Goal: Task Accomplishment & Management: Manage account settings

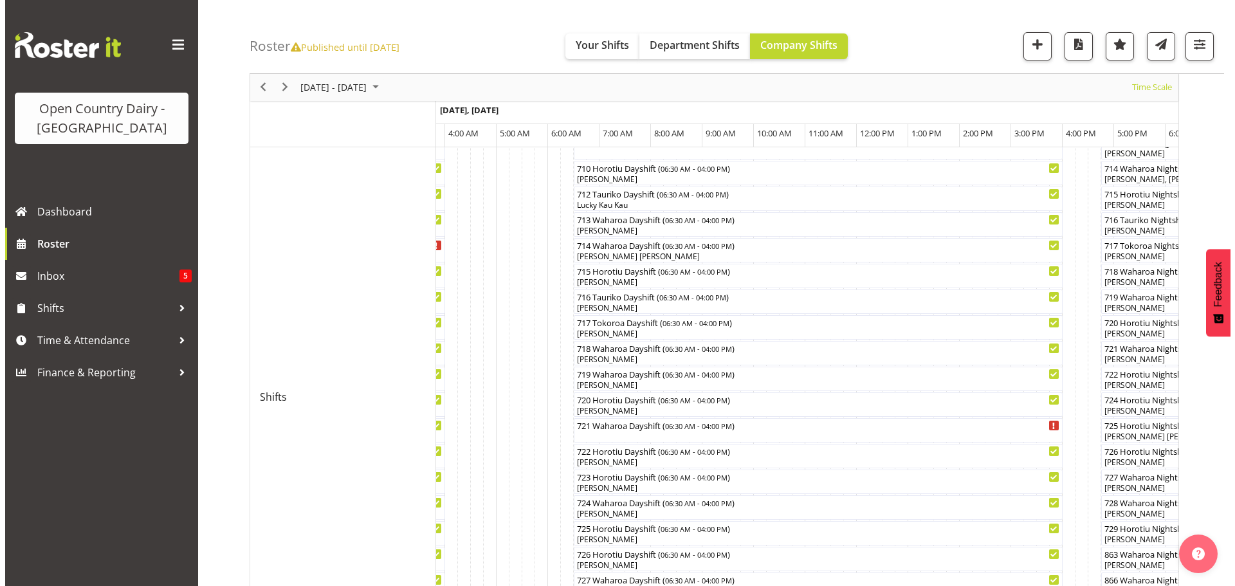
scroll to position [589, 0]
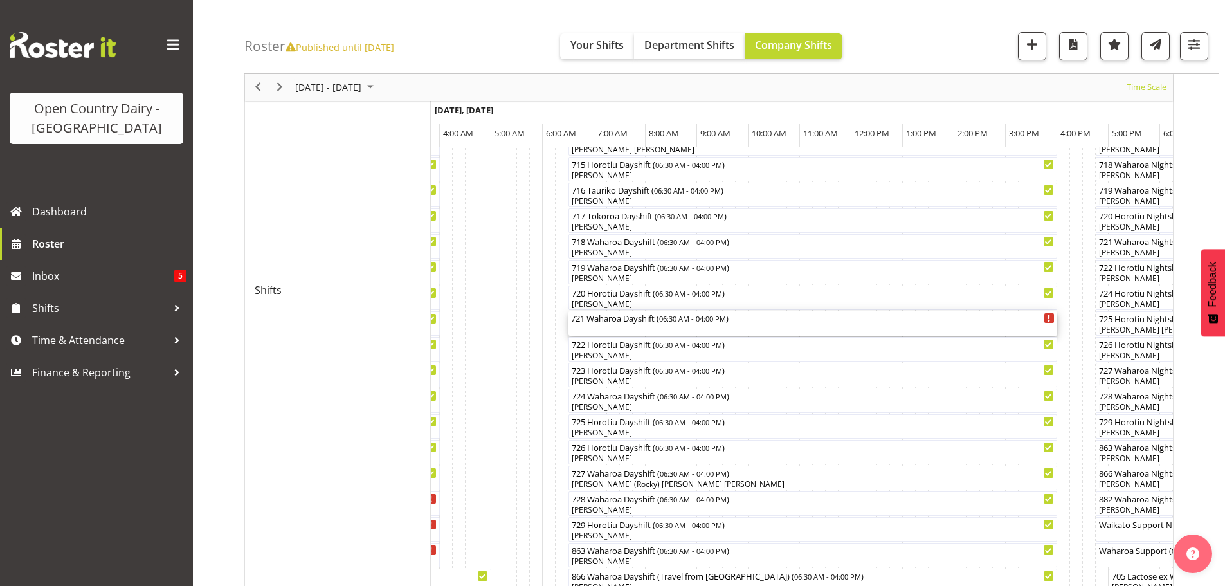
click at [628, 327] on div "721 Waharoa Dayshift ( 06:30 AM - 04:00 PM )" at bounding box center [813, 323] width 484 height 24
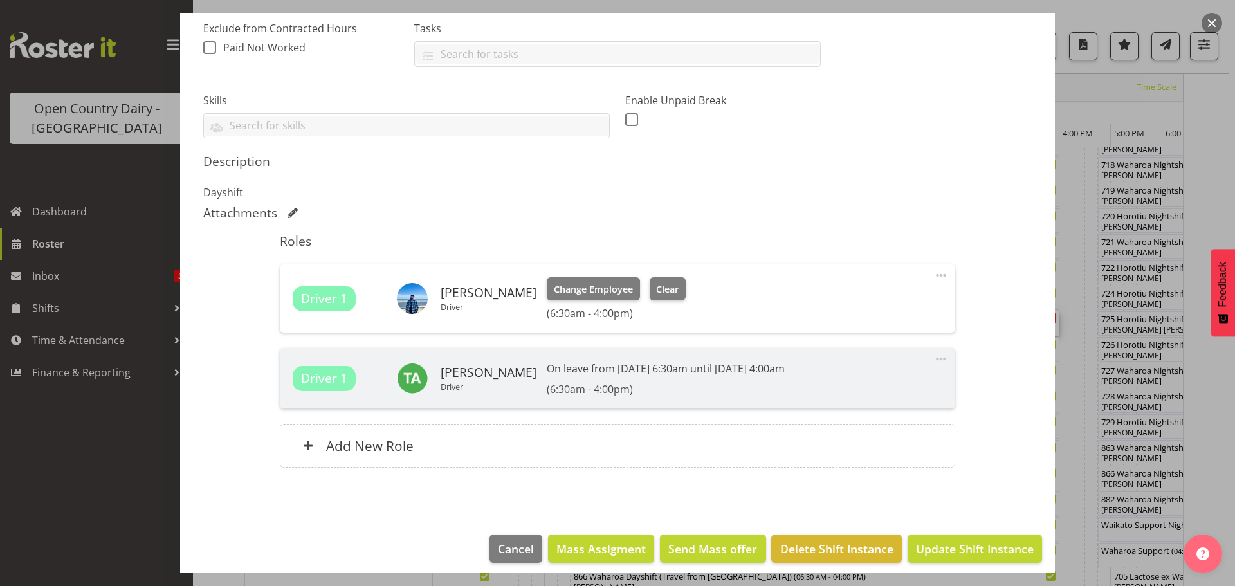
scroll to position [286, 0]
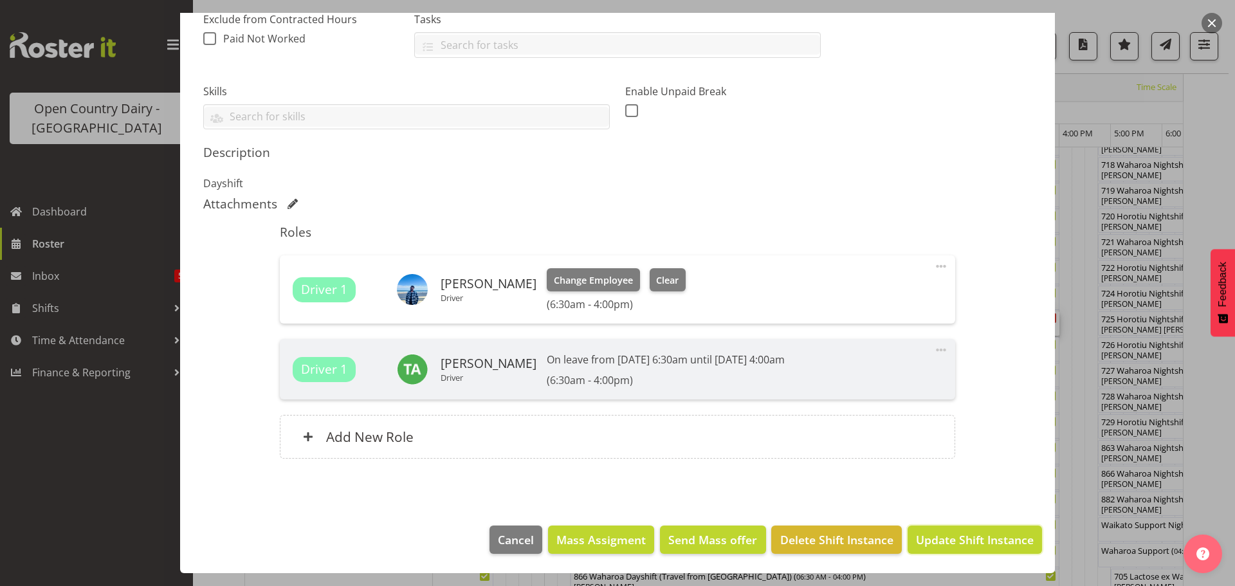
click at [968, 541] on span "Update Shift Instance" at bounding box center [975, 539] width 118 height 17
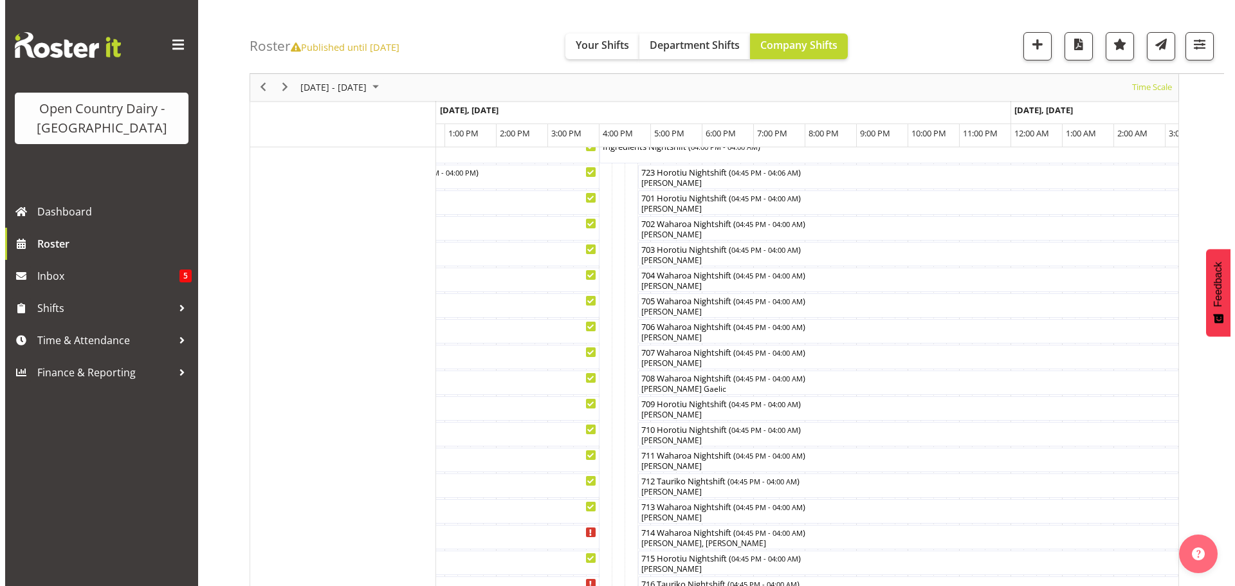
scroll to position [203, 0]
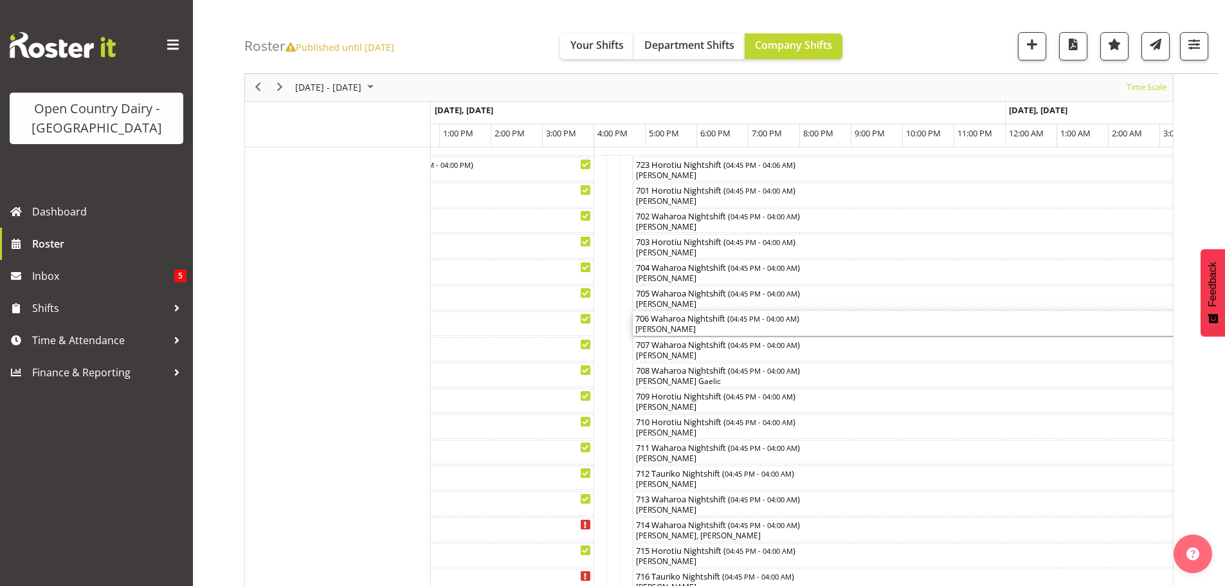
click at [721, 331] on div "[PERSON_NAME]" at bounding box center [923, 330] width 574 height 12
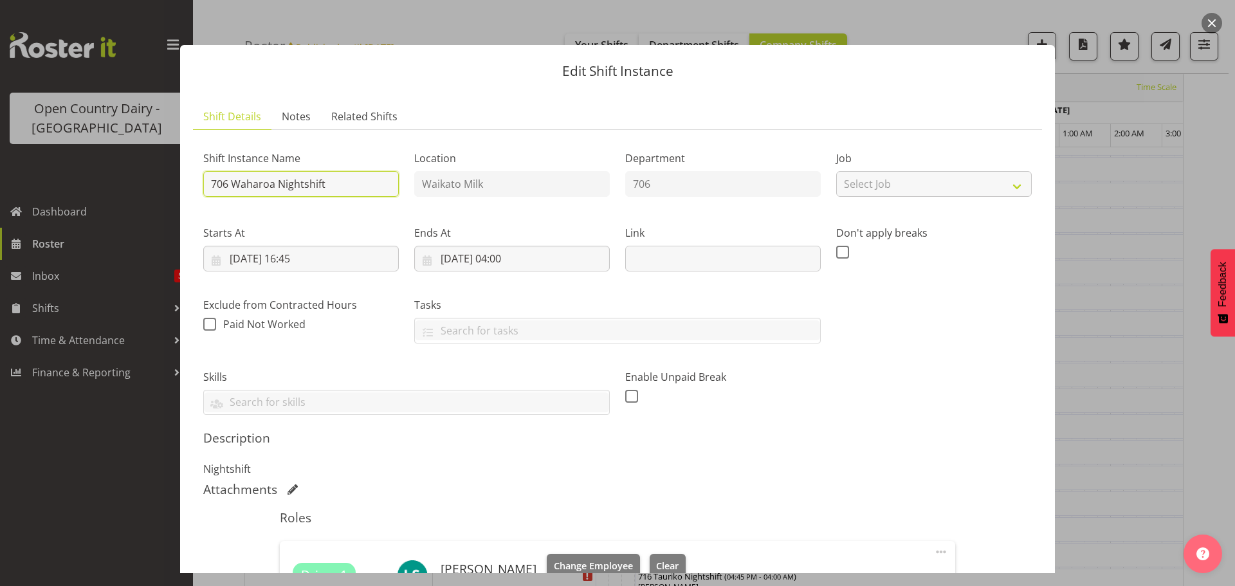
click at [340, 180] on input "706 Waharoa Nightshift" at bounding box center [301, 184] width 196 height 26
type input "706 Lactose ex Waharoa to Horotiu"
click at [289, 255] on input "[DATE] 16:45" at bounding box center [301, 259] width 196 height 26
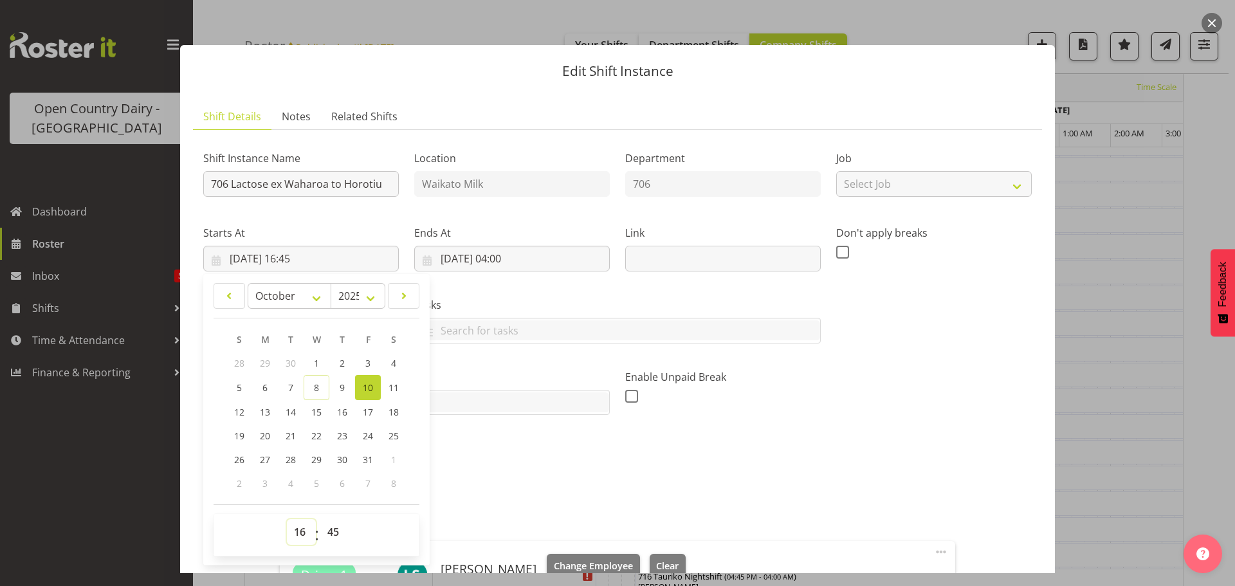
click at [300, 529] on select "00 01 02 03 04 05 06 07 08 09 10 11 12 13 14 15 16 17 18 19 20 21 22 23" at bounding box center [301, 532] width 29 height 26
select select "17"
click at [287, 519] on select "00 01 02 03 04 05 06 07 08 09 10 11 12 13 14 15 16 17 18 19 20 21 22 23" at bounding box center [301, 532] width 29 height 26
type input "[DATE] 17:45"
drag, startPoint x: 335, startPoint y: 531, endPoint x: 332, endPoint y: 523, distance: 8.7
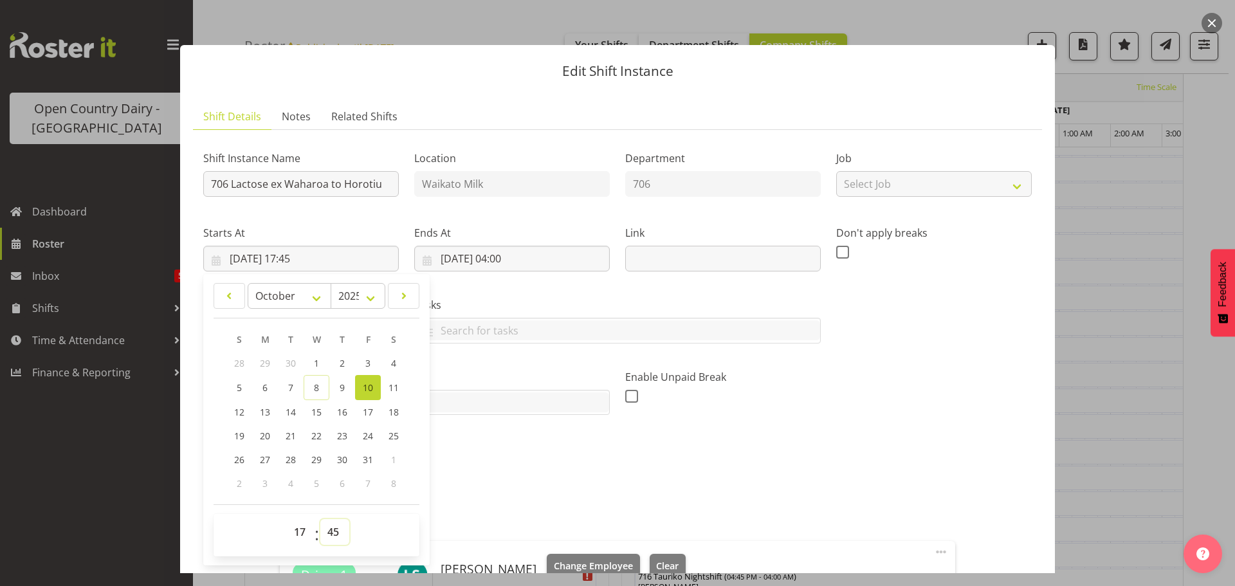
click at [333, 530] on select "00 01 02 03 04 05 06 07 08 09 10 11 12 13 14 15 16 17 18 19 20 21 22 23 24 25 2…" at bounding box center [334, 532] width 29 height 26
select select "0"
click at [320, 519] on select "00 01 02 03 04 05 06 07 08 09 10 11 12 13 14 15 16 17 18 19 20 21 22 23 24 25 2…" at bounding box center [334, 532] width 29 height 26
type input "[DATE] 17:00"
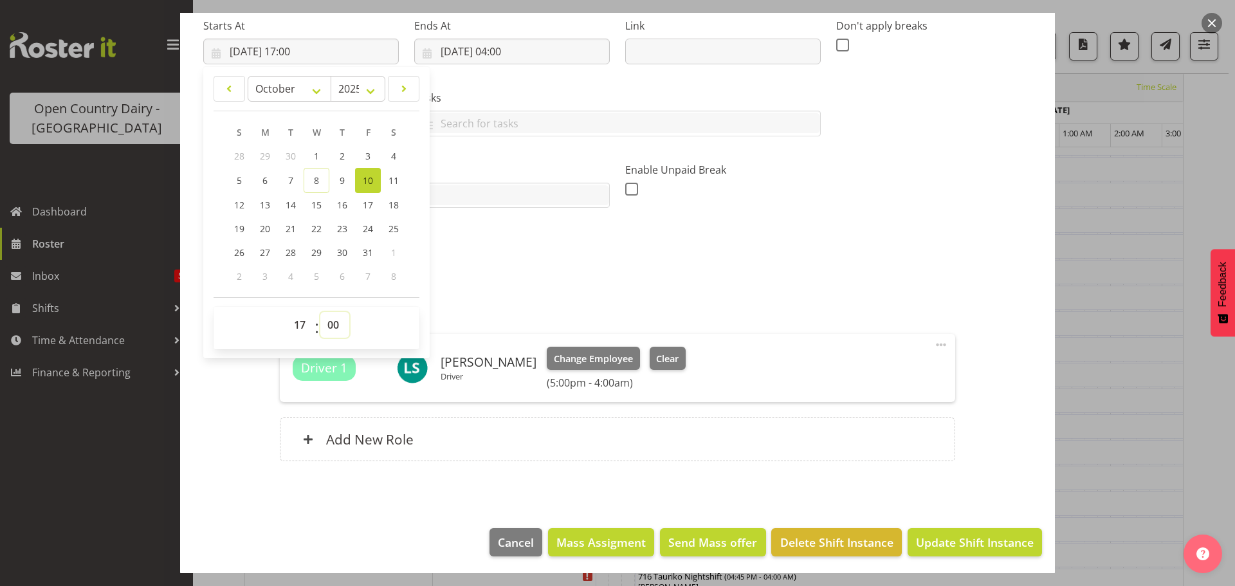
scroll to position [210, 0]
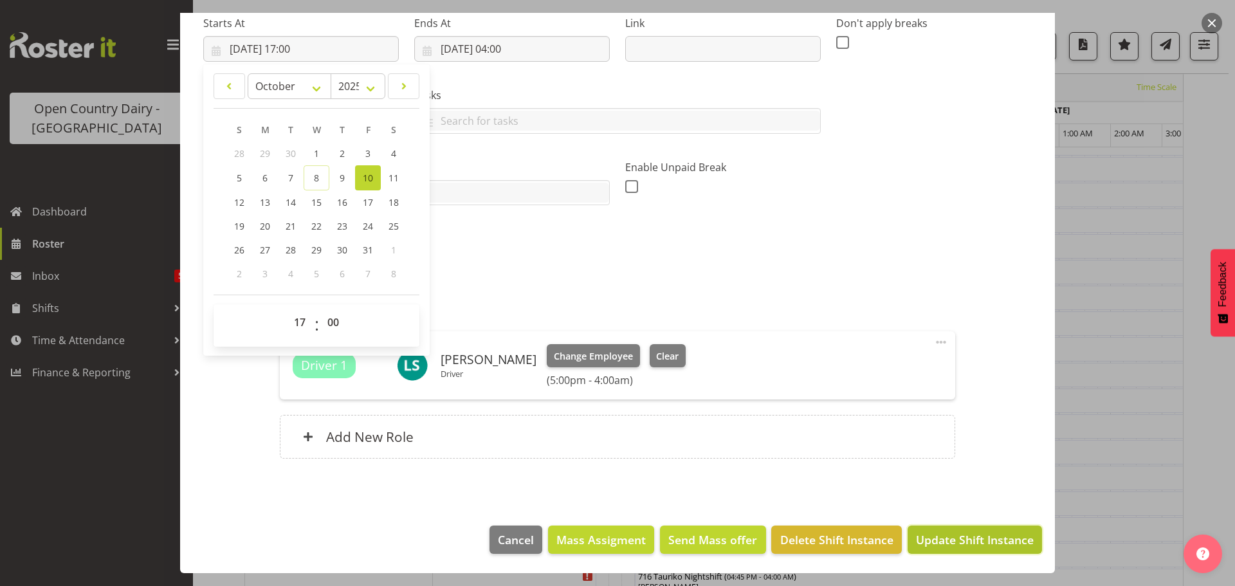
click at [952, 541] on span "Update Shift Instance" at bounding box center [975, 539] width 118 height 17
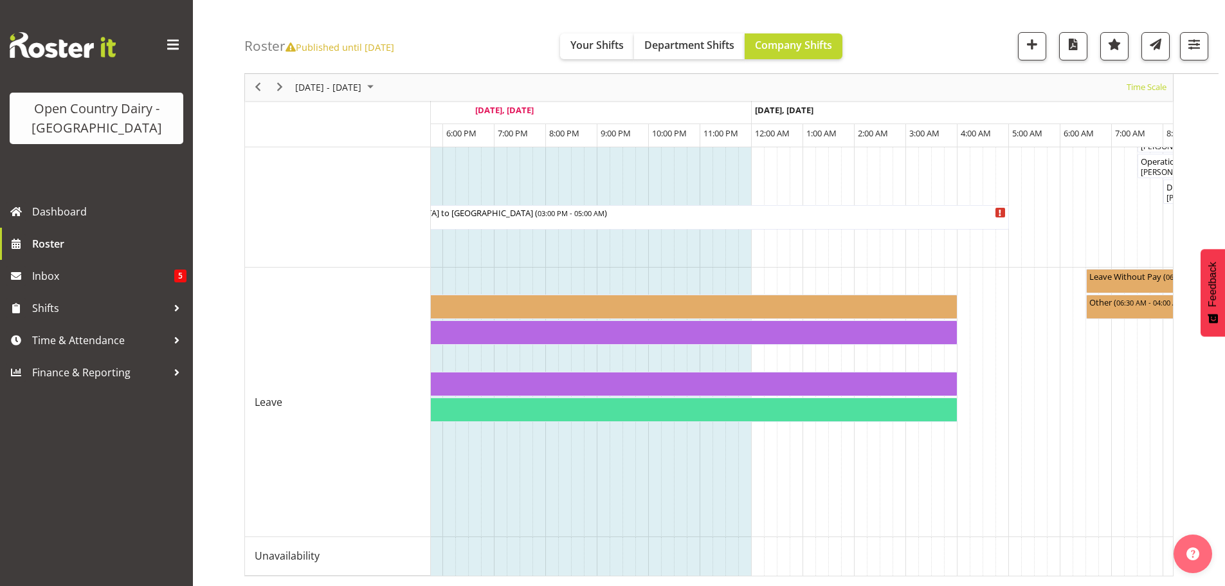
scroll to position [0, 3495]
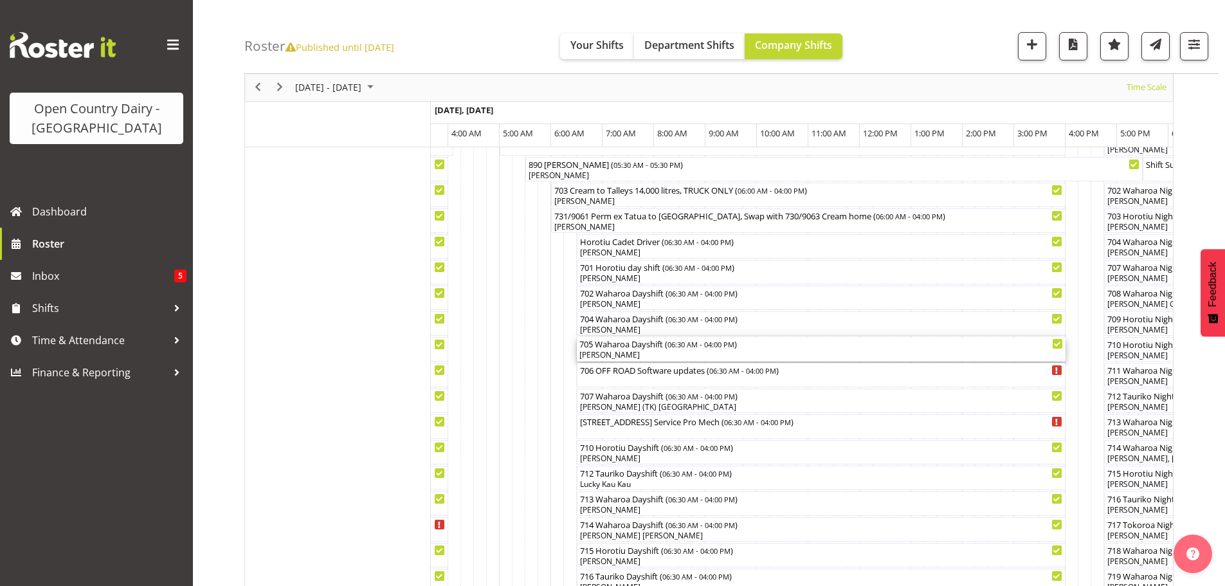
click at [630, 354] on div "[PERSON_NAME]" at bounding box center [822, 355] width 484 height 12
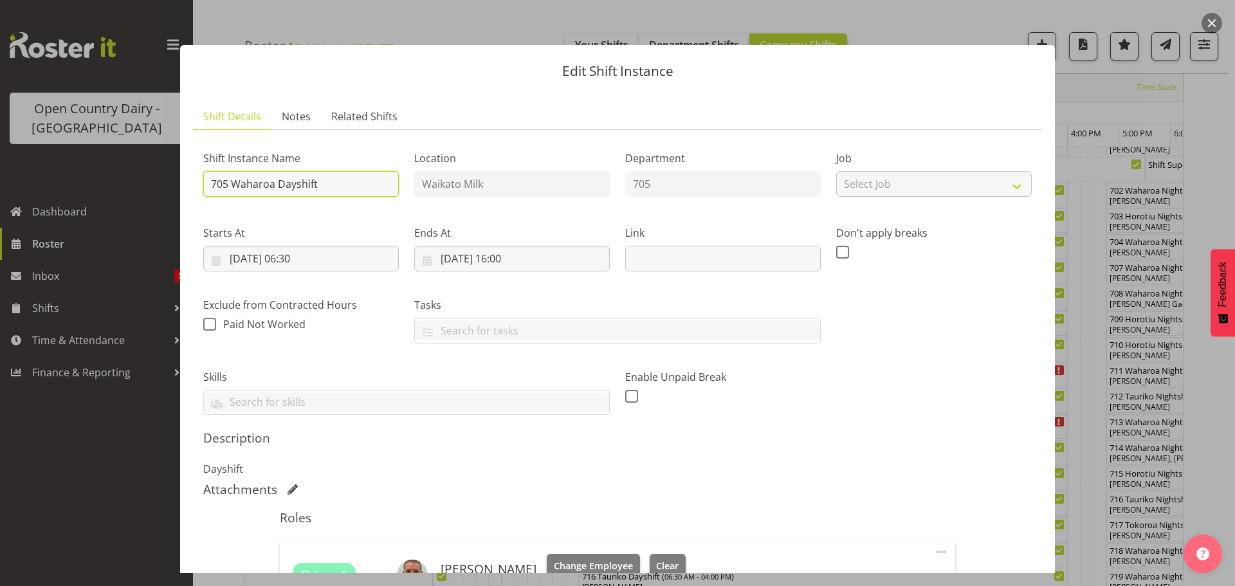
click at [336, 181] on input "705 Waharoa Dayshift" at bounding box center [301, 184] width 196 height 26
type input "705 Lactose ex Waharoa to Horotiu"
click at [304, 256] on input "[DATE] 06:30" at bounding box center [301, 259] width 196 height 26
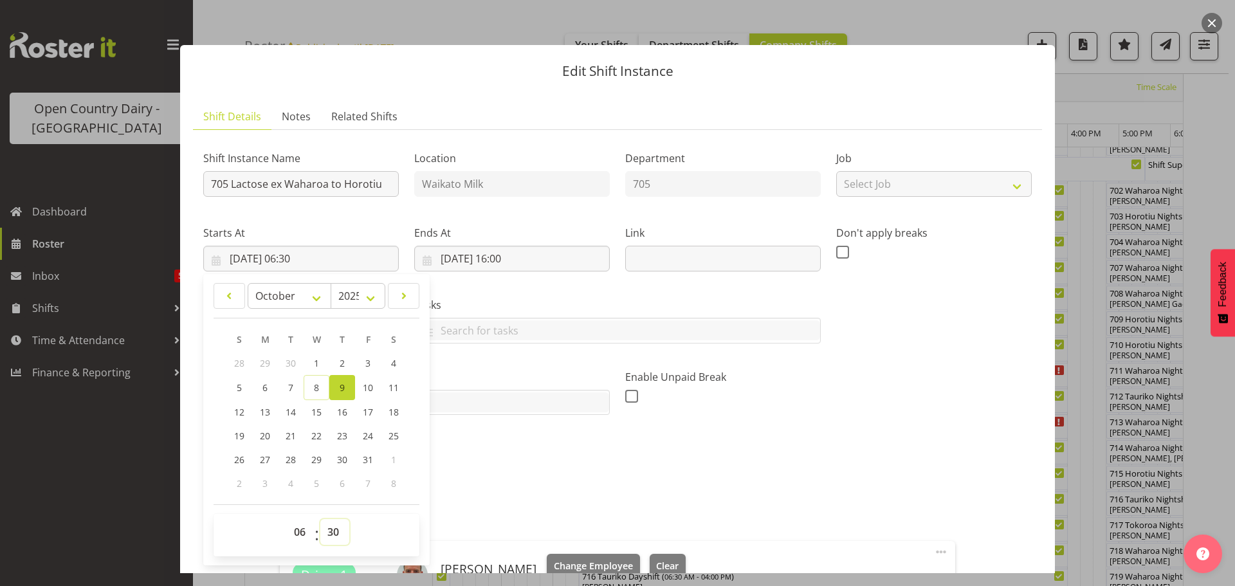
click at [333, 529] on select "00 01 02 03 04 05 06 07 08 09 10 11 12 13 14 15 16 17 18 19 20 21 22 23 24 25 2…" at bounding box center [334, 532] width 29 height 26
select select "0"
click at [320, 519] on select "00 01 02 03 04 05 06 07 08 09 10 11 12 13 14 15 16 17 18 19 20 21 22 23 24 25 2…" at bounding box center [334, 532] width 29 height 26
type input "[DATE] 06:00"
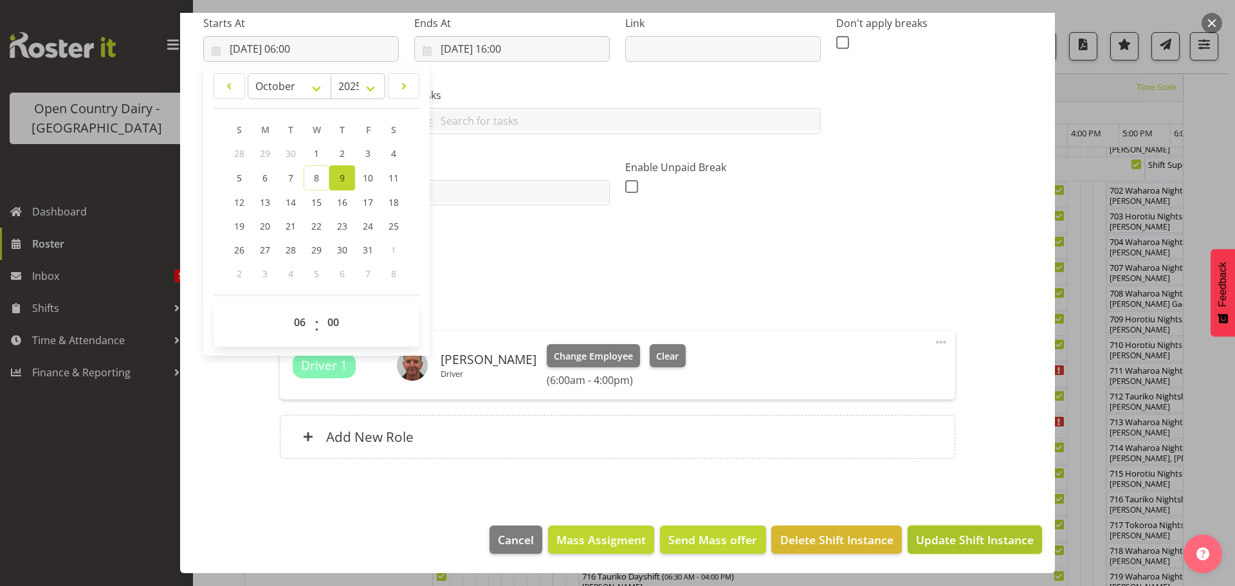
click at [927, 538] on span "Update Shift Instance" at bounding box center [975, 539] width 118 height 17
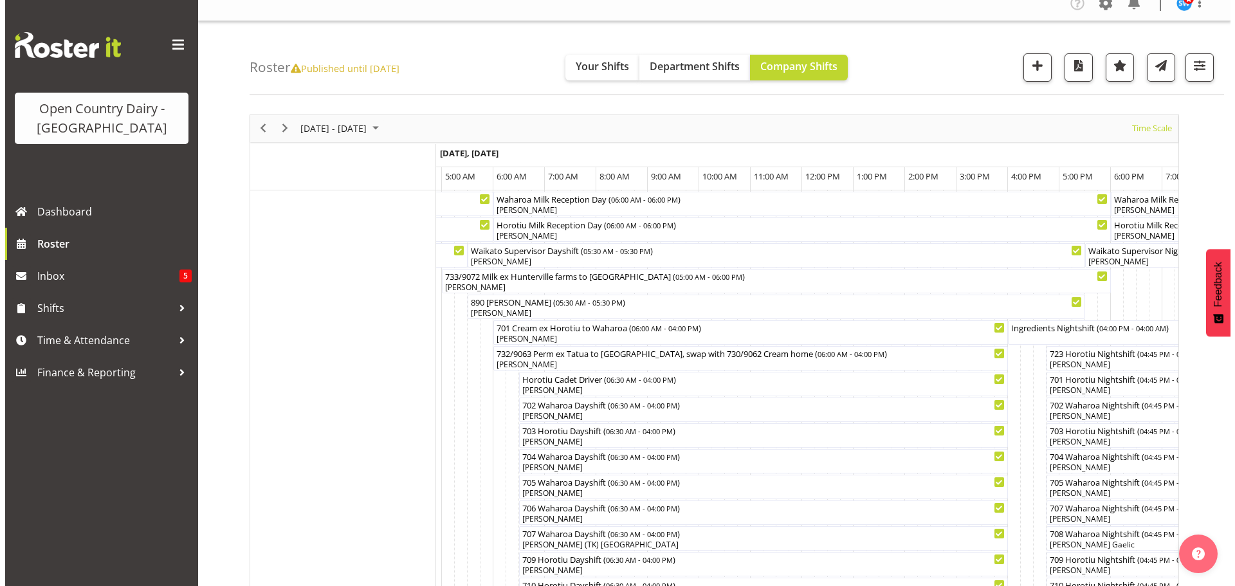
scroll to position [0, 0]
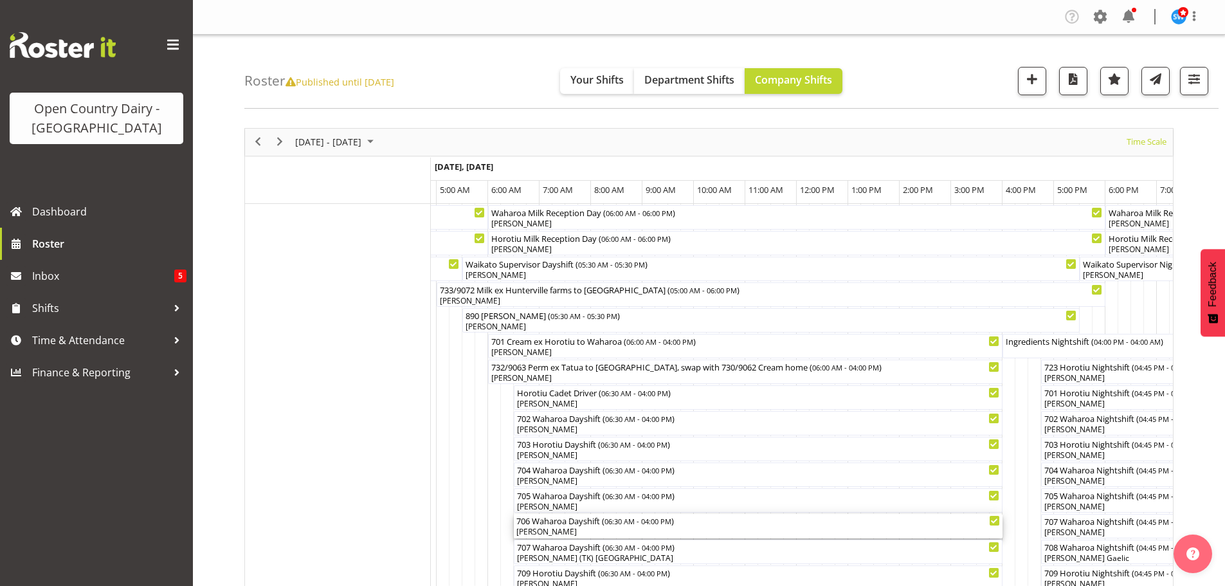
click at [557, 528] on div "[PERSON_NAME]" at bounding box center [759, 532] width 484 height 12
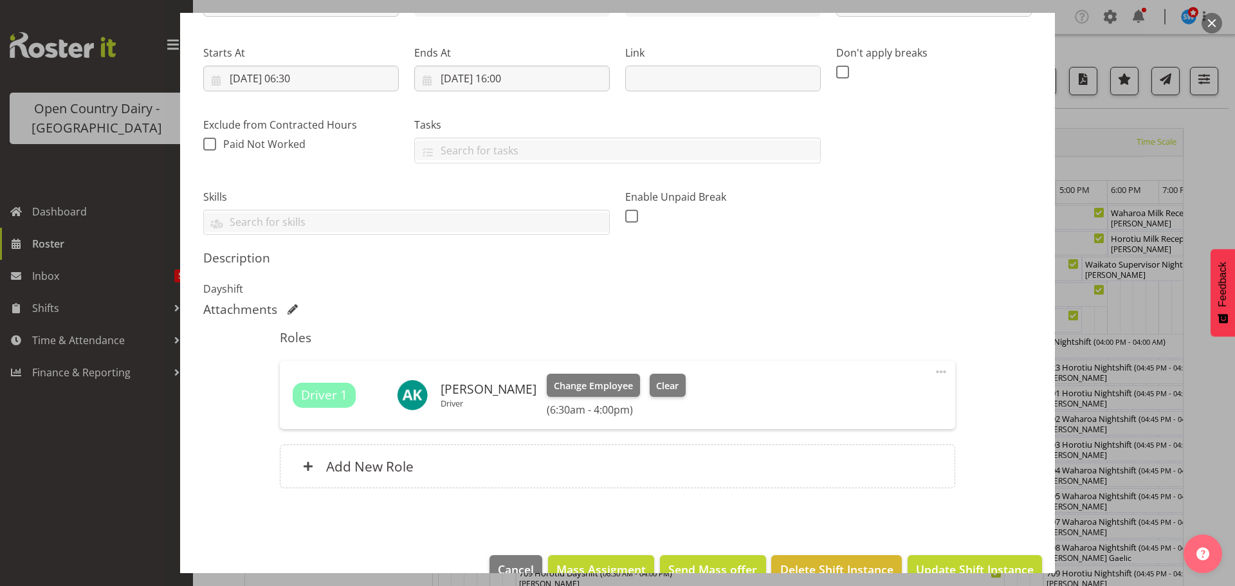
scroll to position [193, 0]
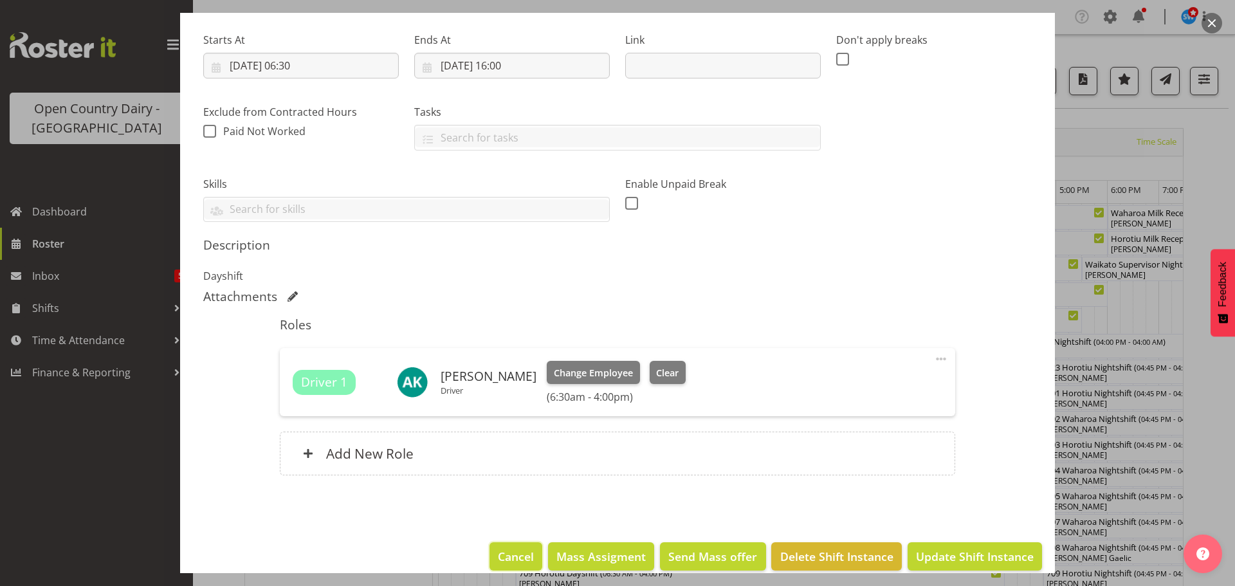
click at [516, 558] on span "Cancel" at bounding box center [516, 556] width 36 height 17
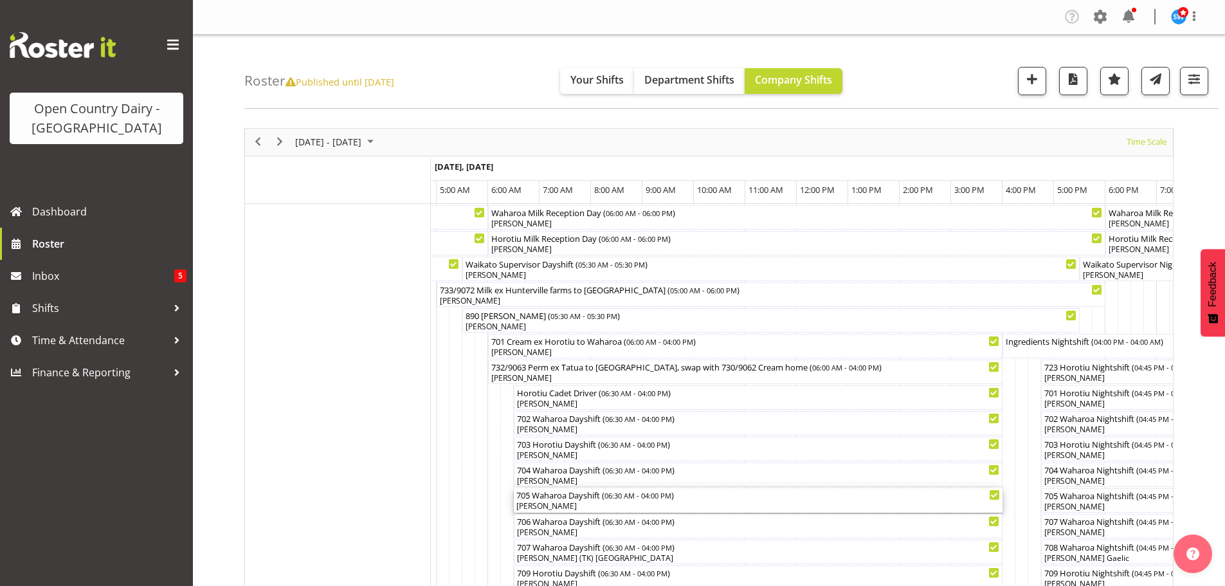
click at [553, 504] on div "[PERSON_NAME]" at bounding box center [759, 506] width 484 height 12
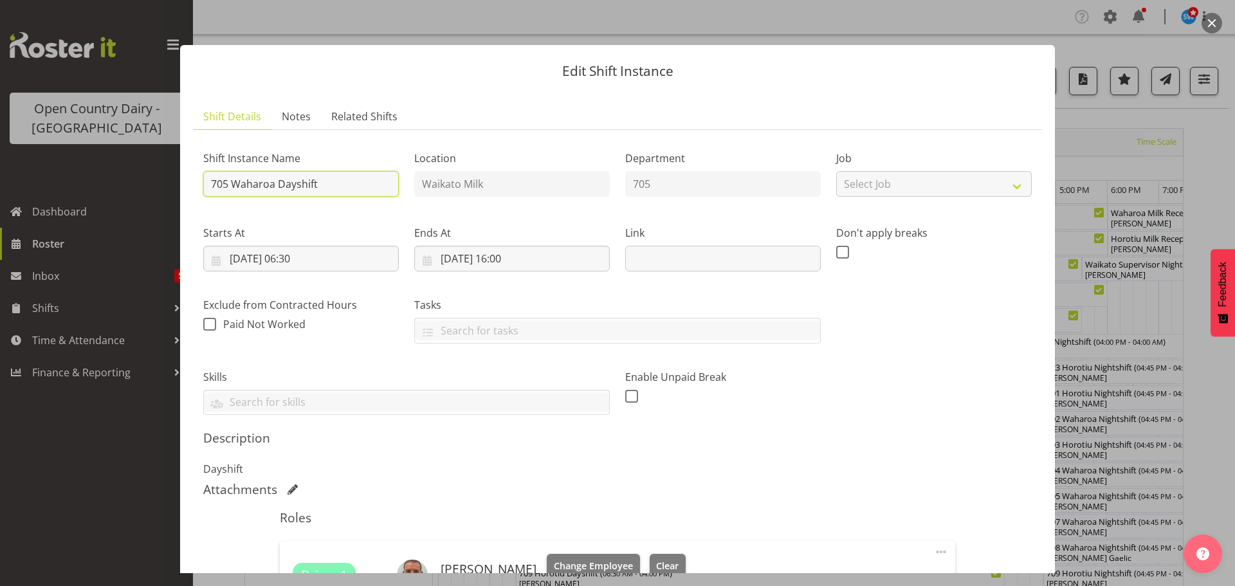
click at [333, 188] on input "705 Waharoa Dayshift" at bounding box center [301, 184] width 196 height 26
type input "705 Lactose ex Waharoa to Horotiu"
click at [306, 255] on input "[DATE] 06:30" at bounding box center [301, 259] width 196 height 26
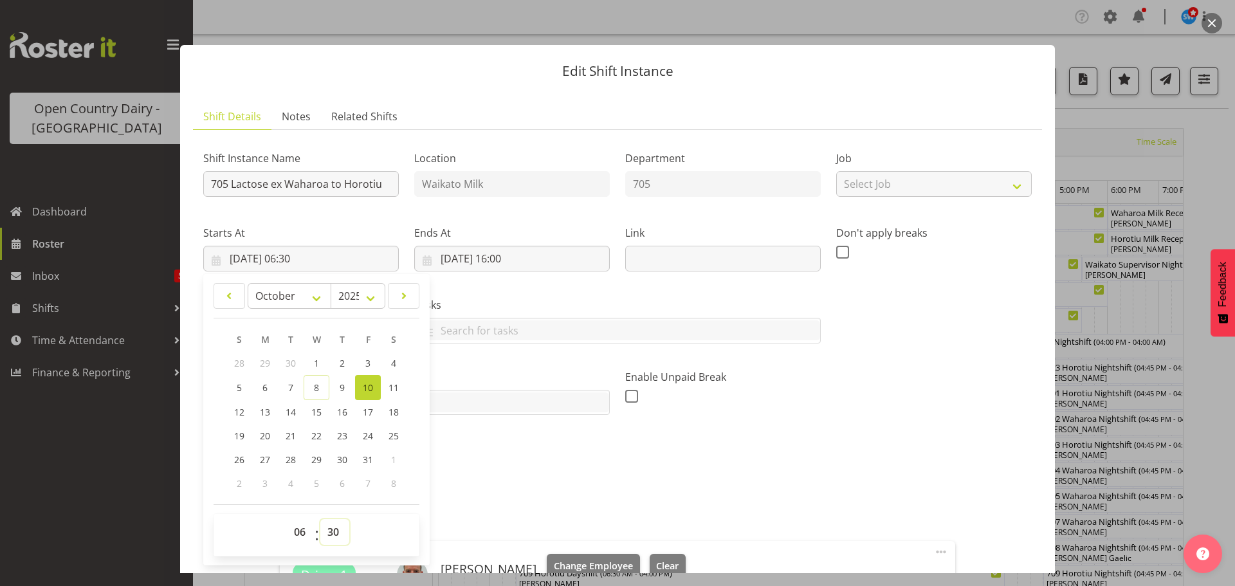
click at [331, 531] on select "00 01 02 03 04 05 06 07 08 09 10 11 12 13 14 15 16 17 18 19 20 21 22 23 24 25 2…" at bounding box center [334, 532] width 29 height 26
select select "0"
click at [320, 519] on select "00 01 02 03 04 05 06 07 08 09 10 11 12 13 14 15 16 17 18 19 20 21 22 23 24 25 2…" at bounding box center [334, 532] width 29 height 26
type input "[DATE] 06:00"
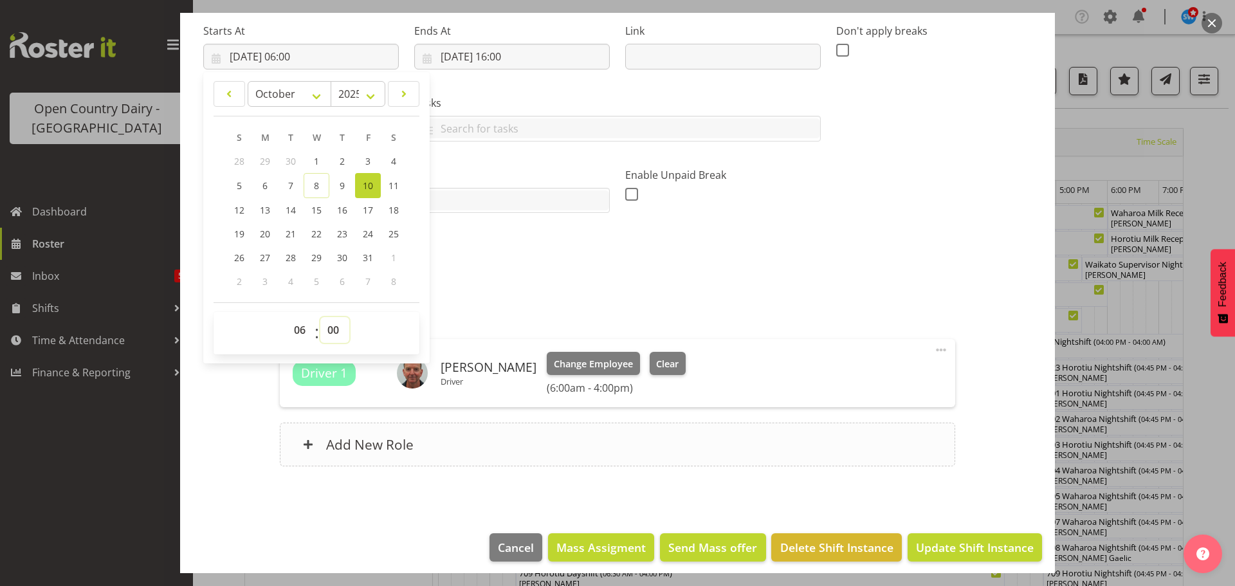
scroll to position [210, 0]
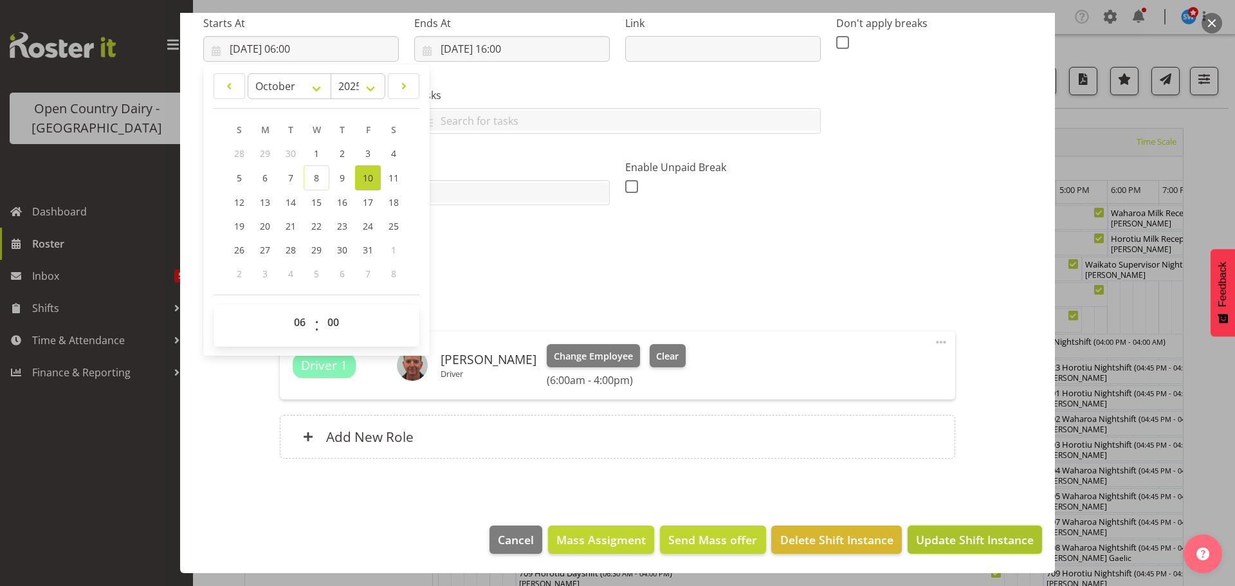
click at [928, 540] on span "Update Shift Instance" at bounding box center [975, 539] width 118 height 17
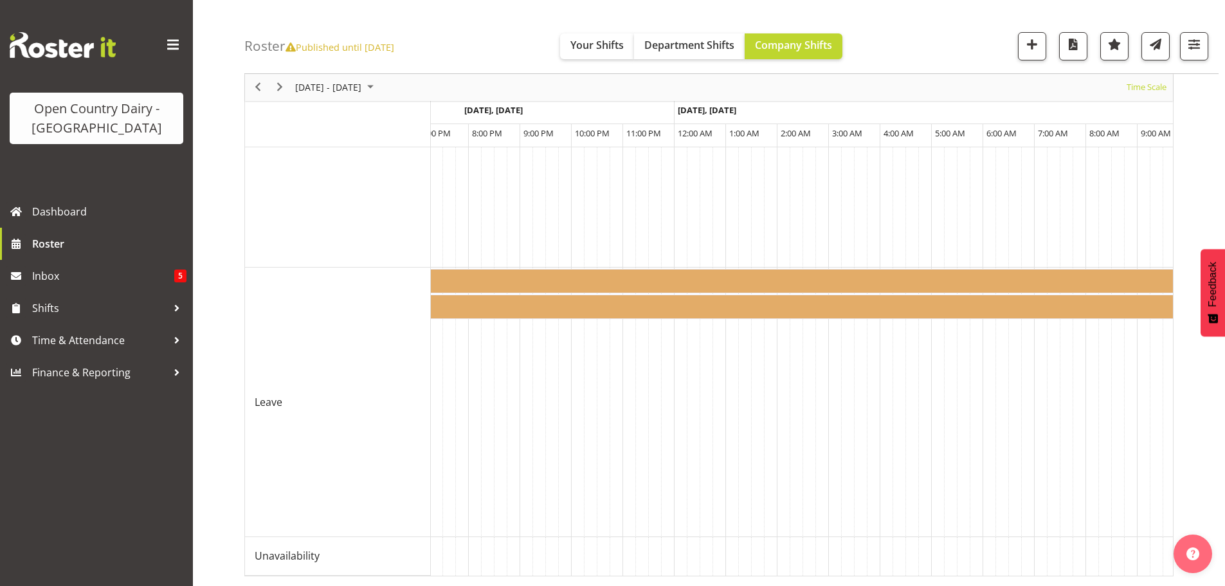
scroll to position [0, 6037]
